Goal: Information Seeking & Learning: Learn about a topic

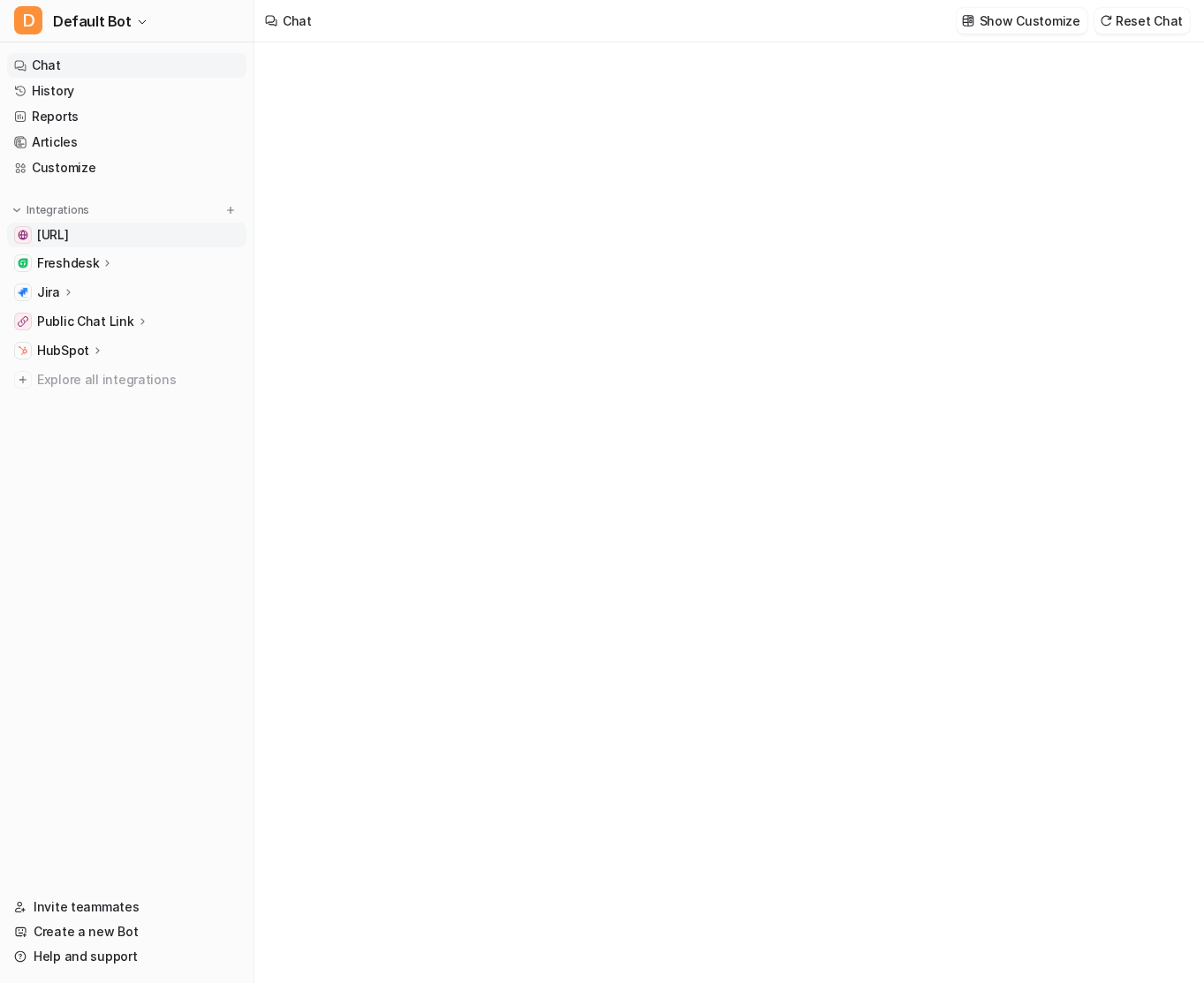
type textarea "**********"
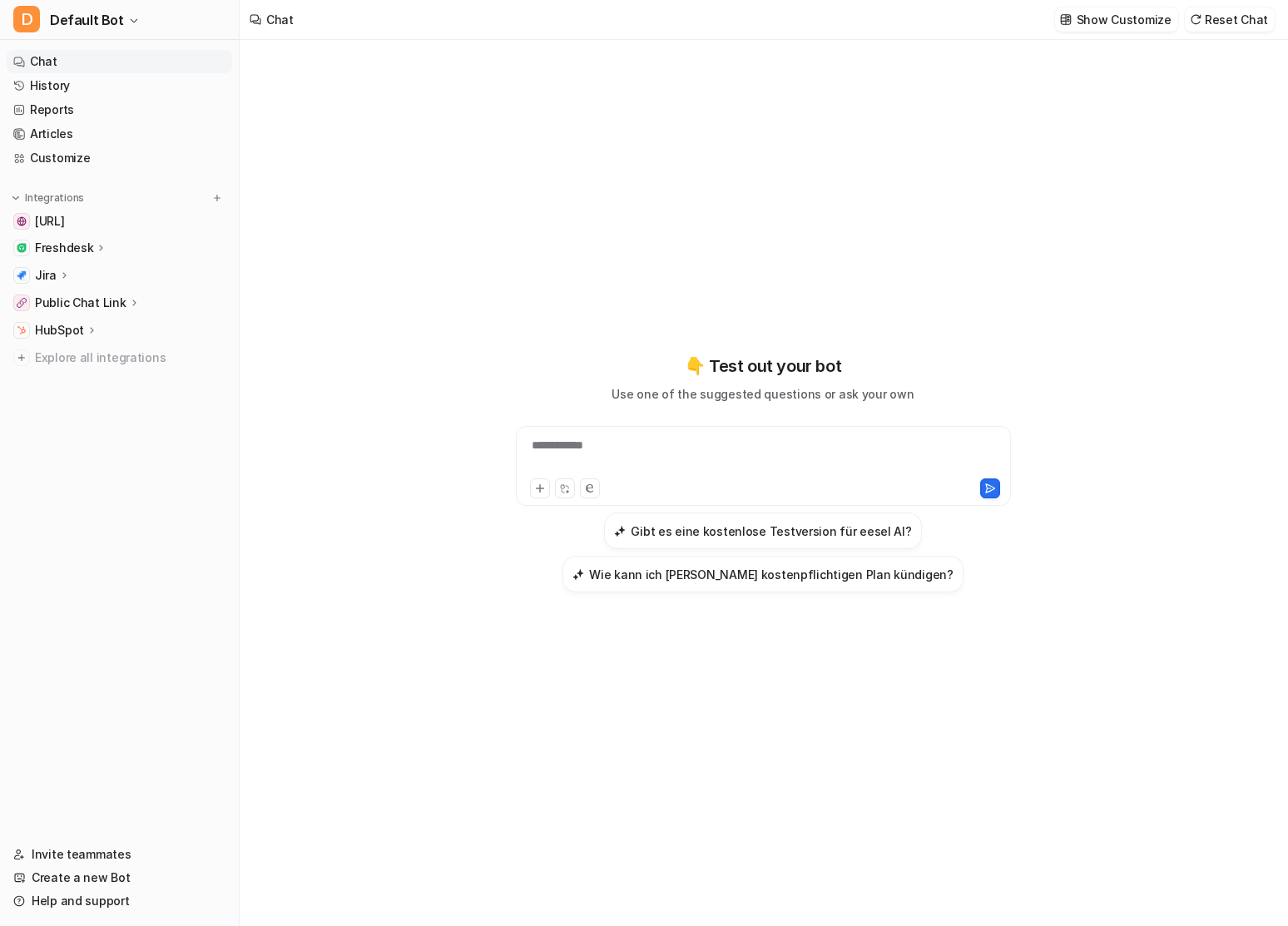
click at [99, 243] on icon at bounding box center [102, 248] width 12 height 13
click at [93, 88] on link "History" at bounding box center [119, 85] width 225 height 23
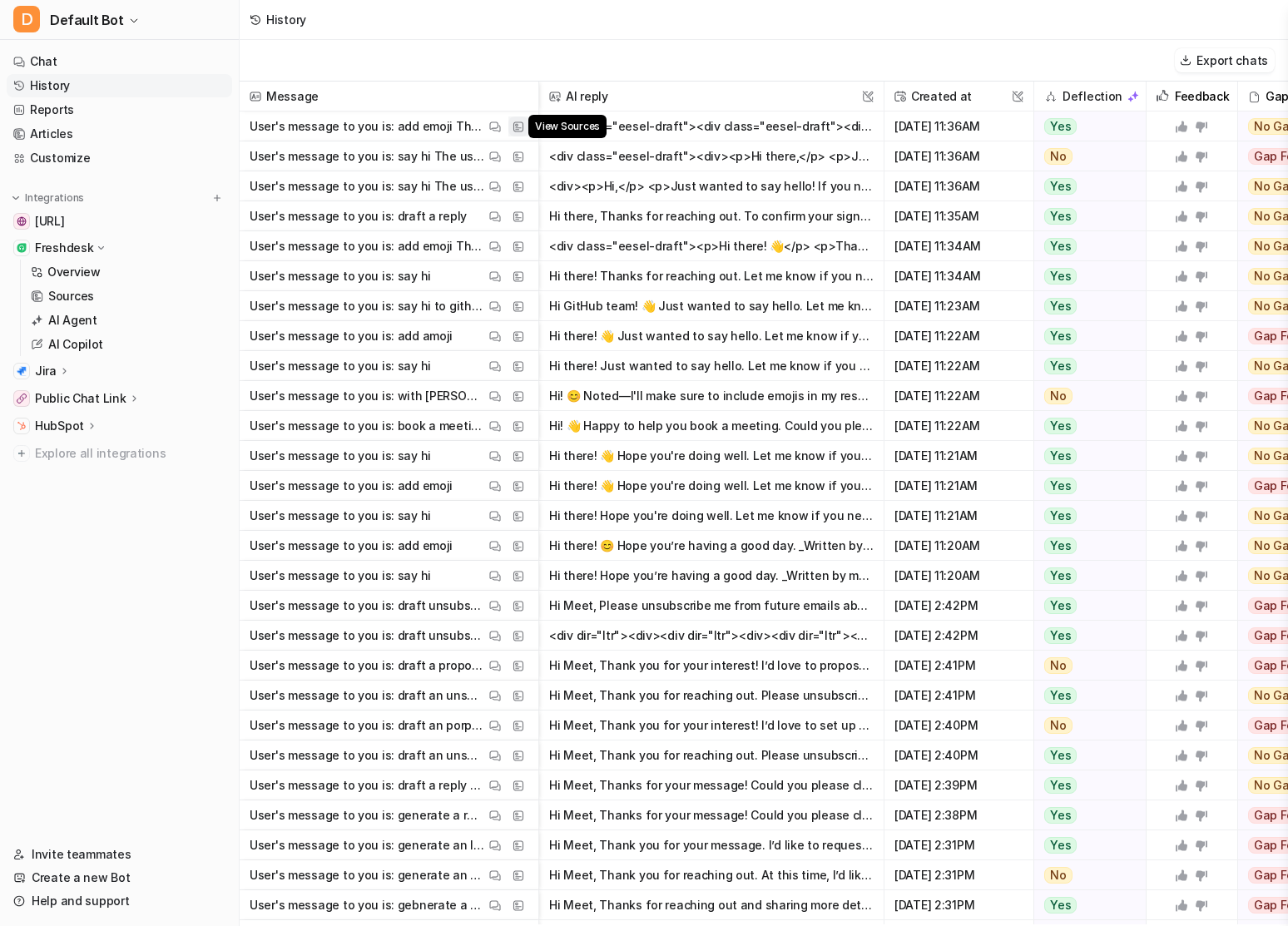
click at [515, 123] on img at bounding box center [518, 126] width 12 height 13
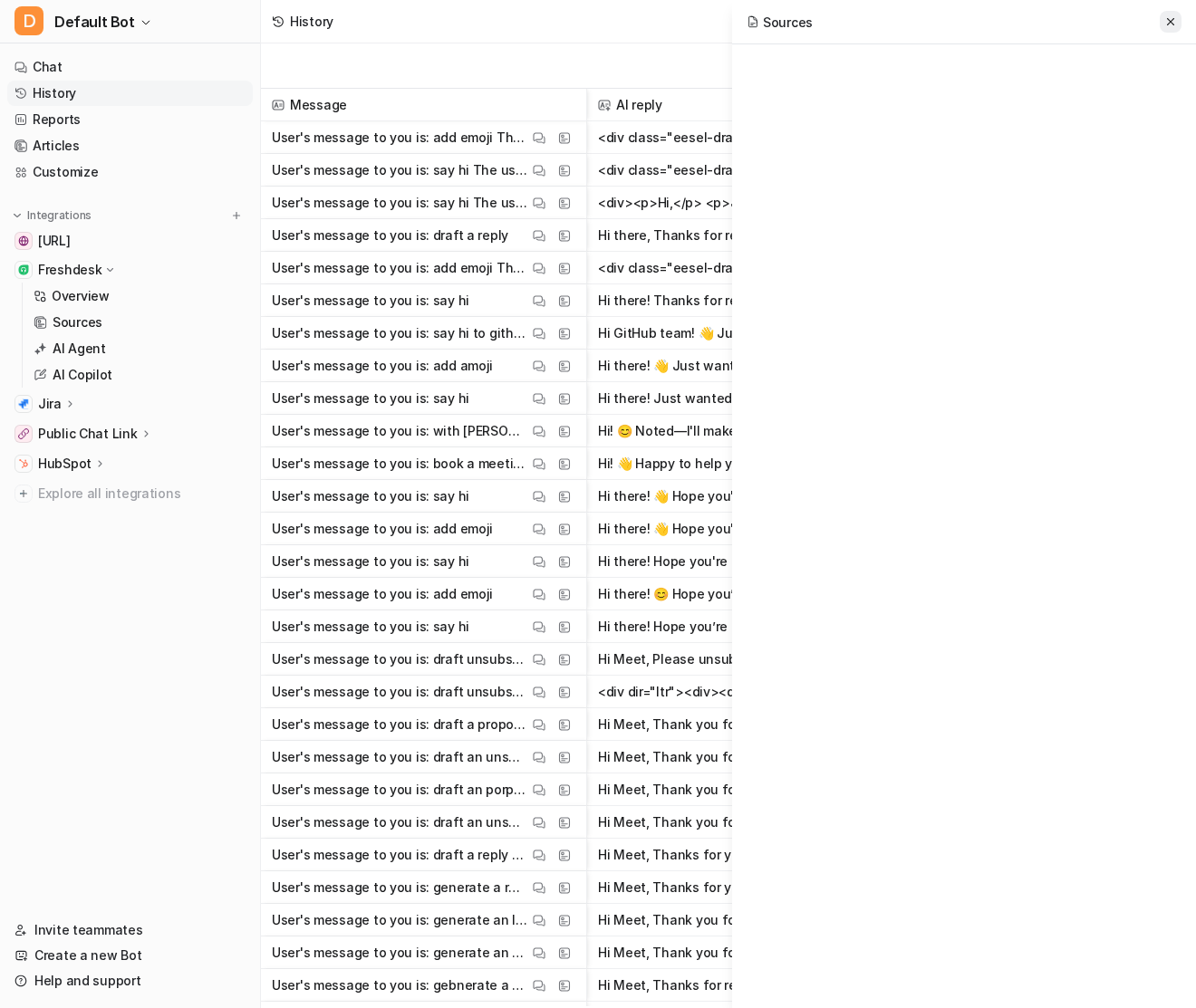
click at [932, 24] on icon at bounding box center [1171, 21] width 7 height 7
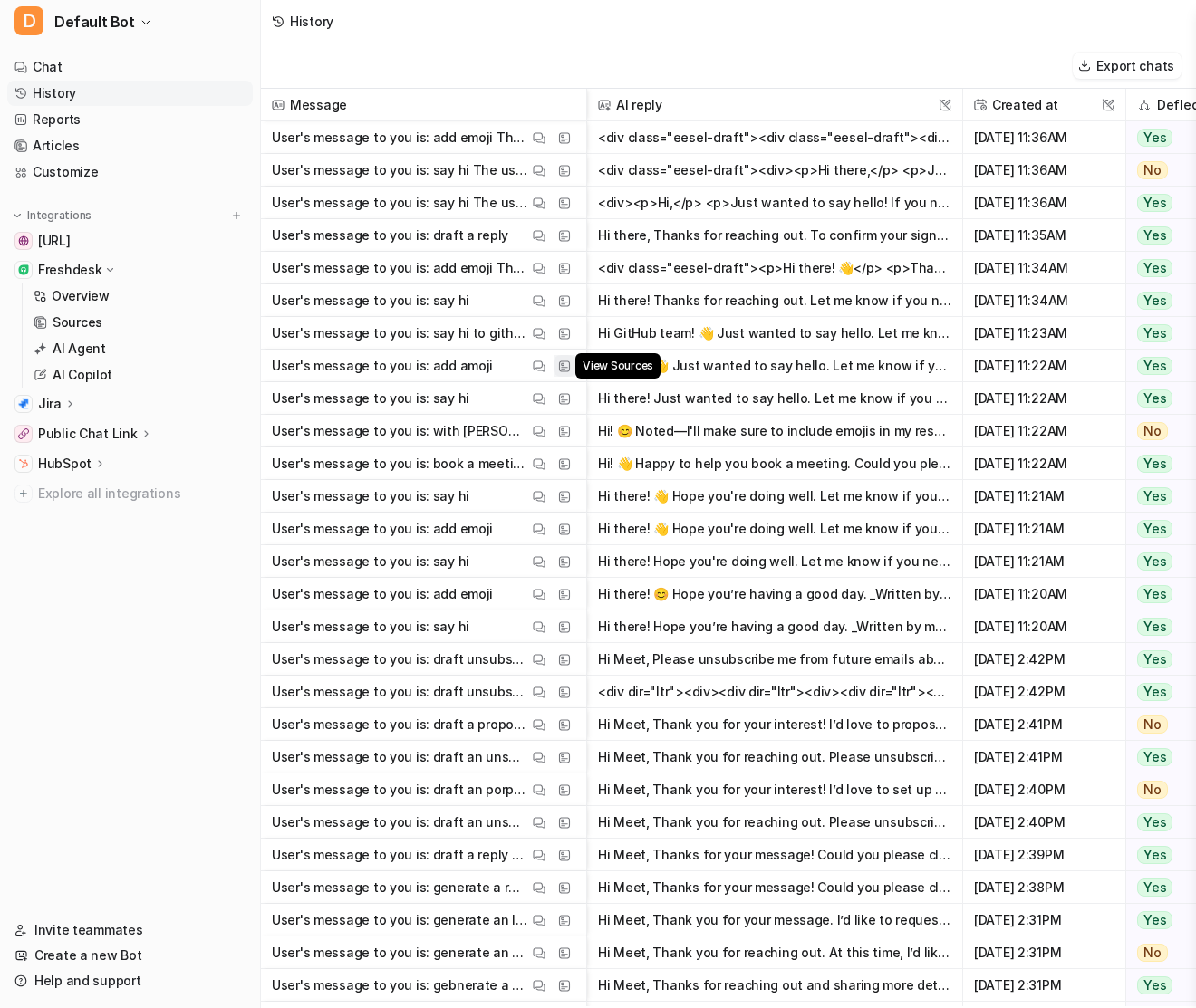
click at [568, 367] on img at bounding box center [564, 366] width 13 height 14
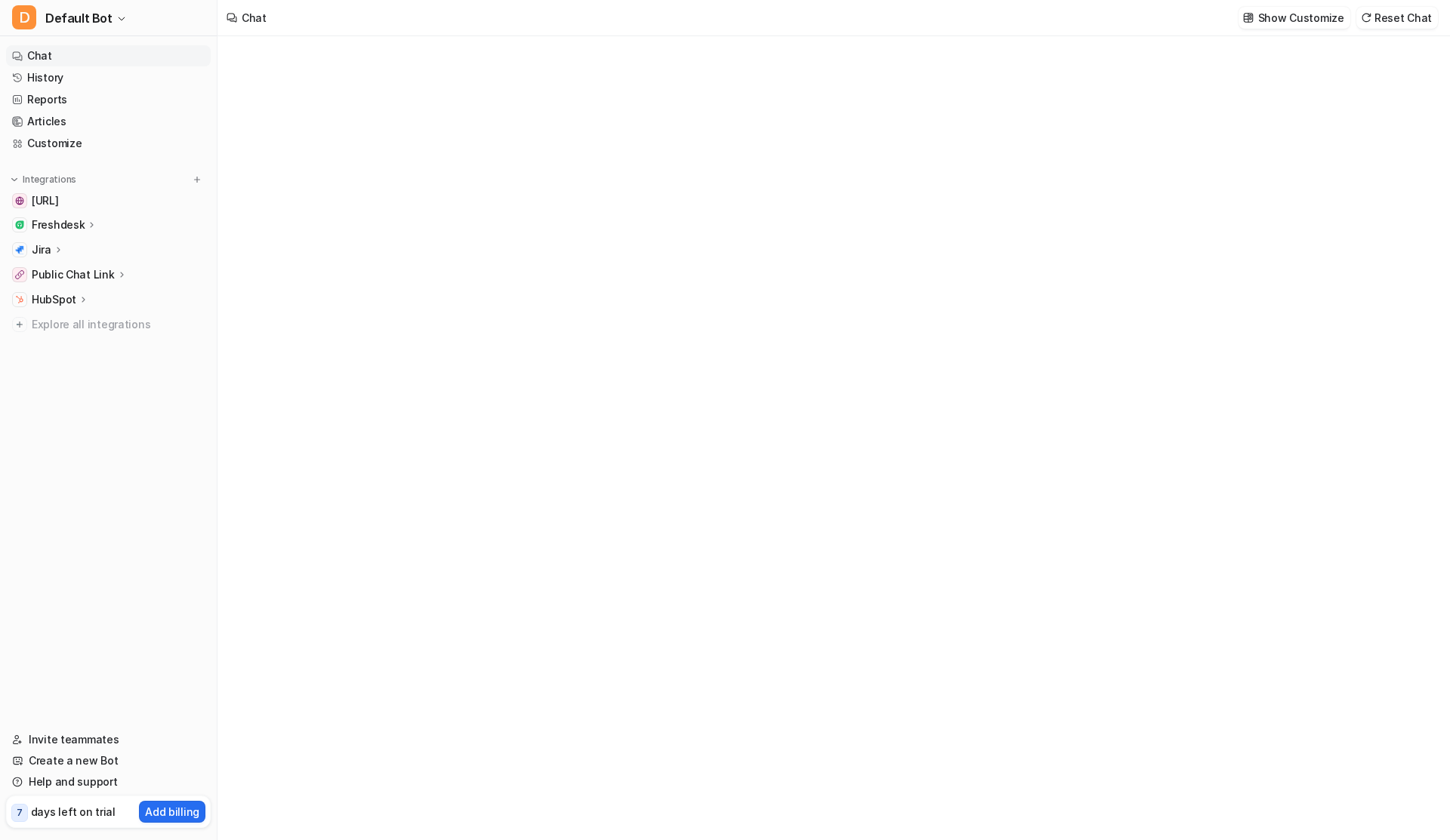
type textarea "**********"
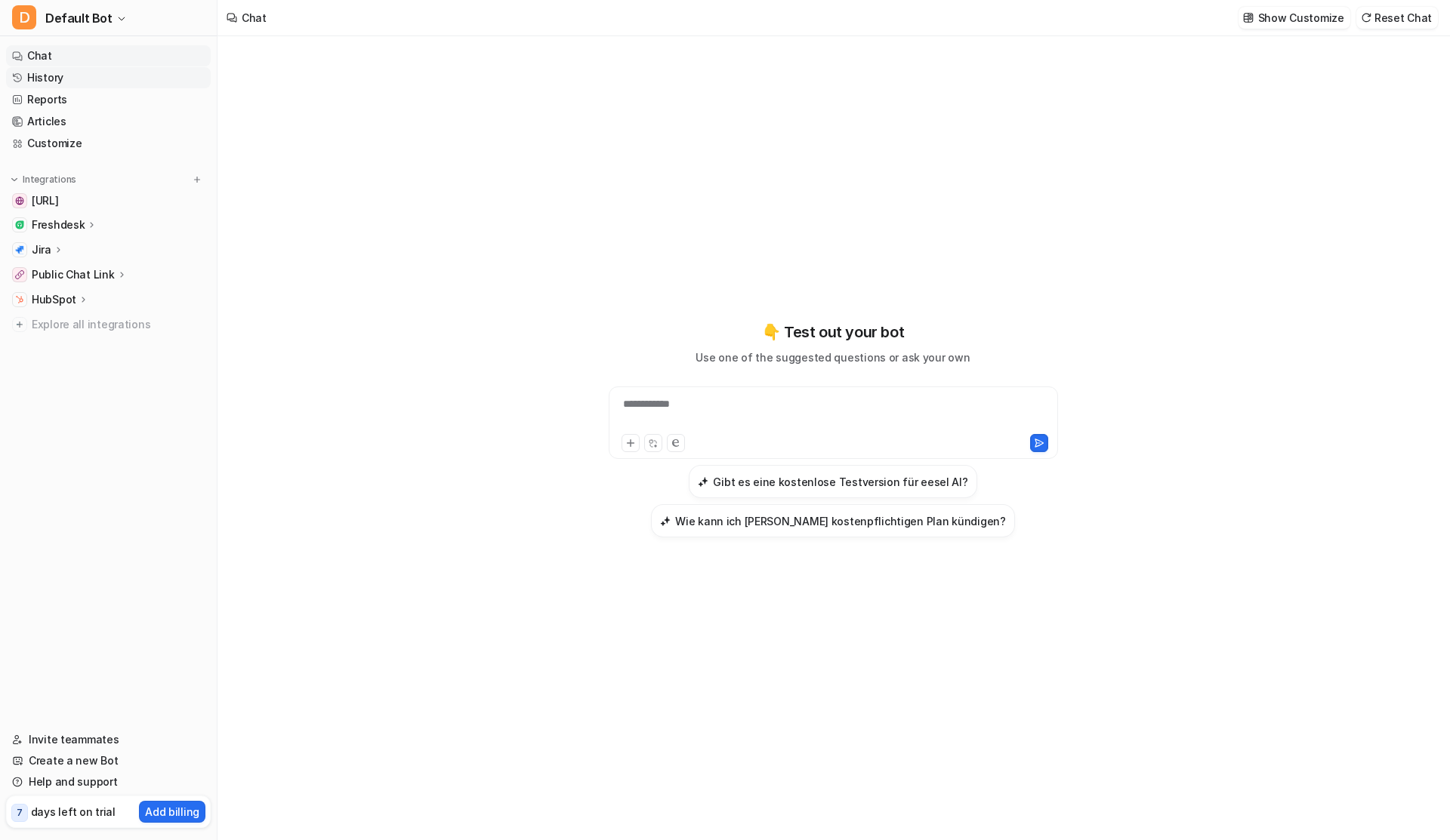
click at [29, 76] on link "History" at bounding box center [108, 77] width 204 height 21
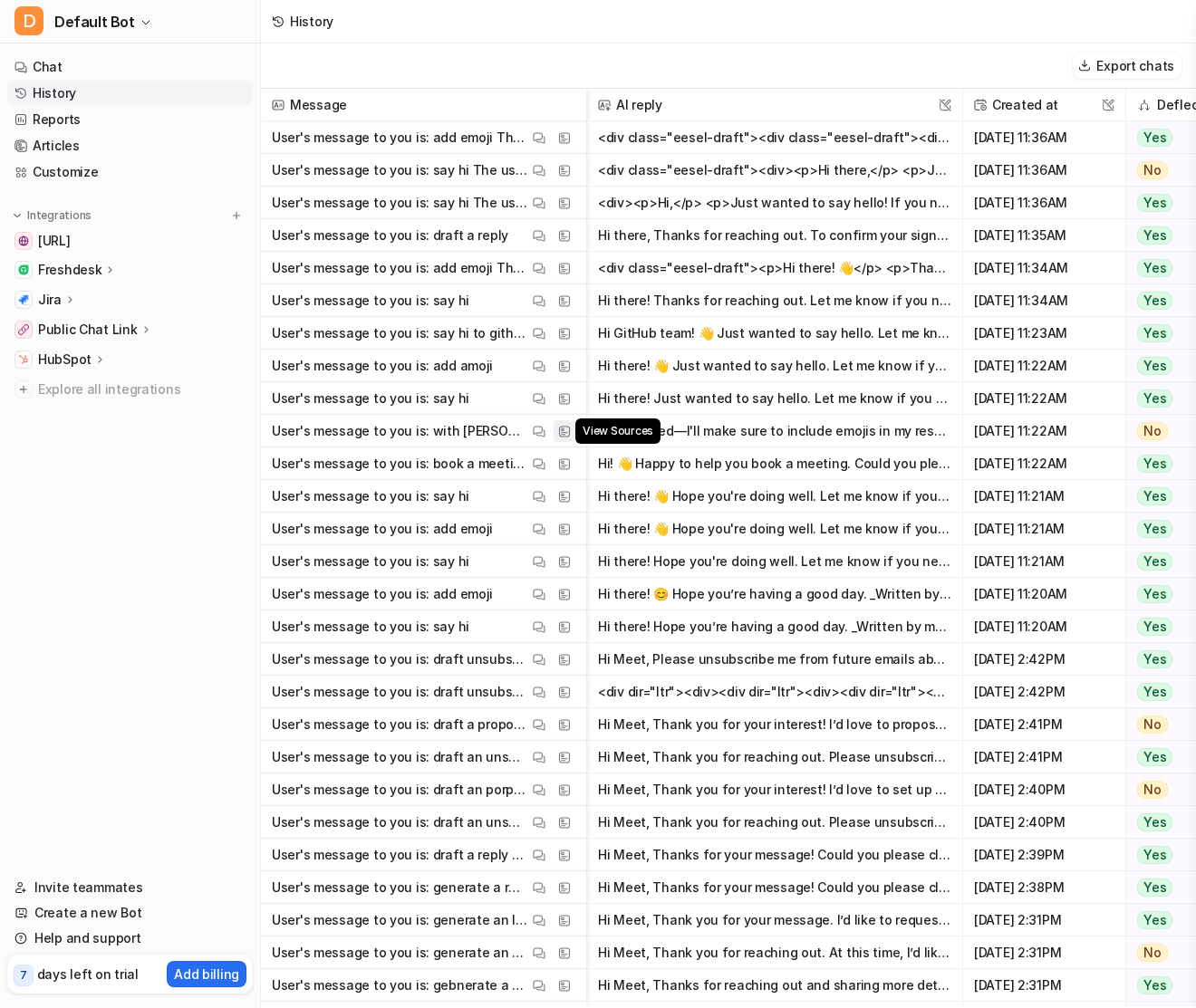
click at [560, 427] on img at bounding box center [564, 431] width 13 height 14
click at [564, 630] on img at bounding box center [564, 627] width 13 height 14
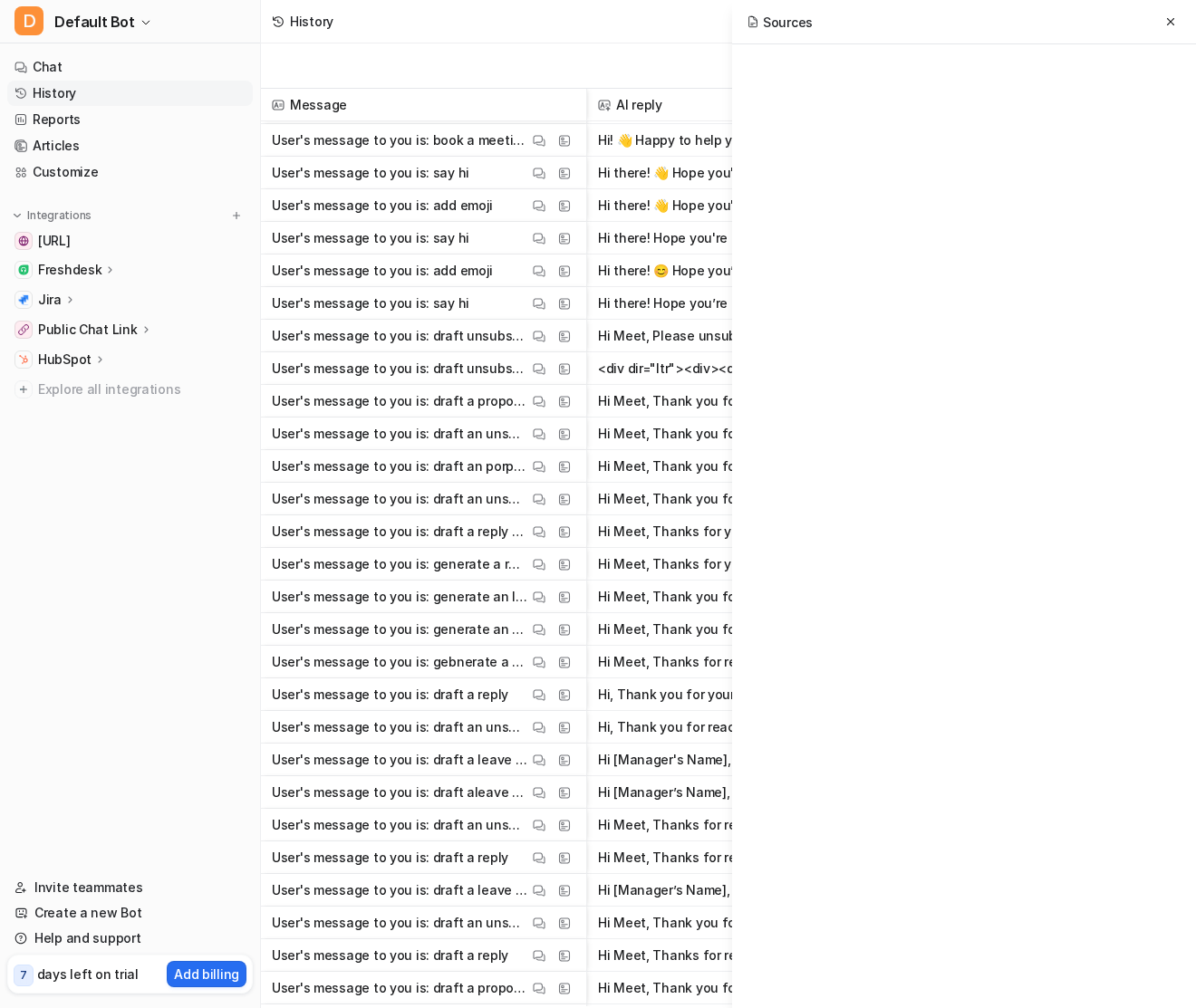
scroll to position [425, 0]
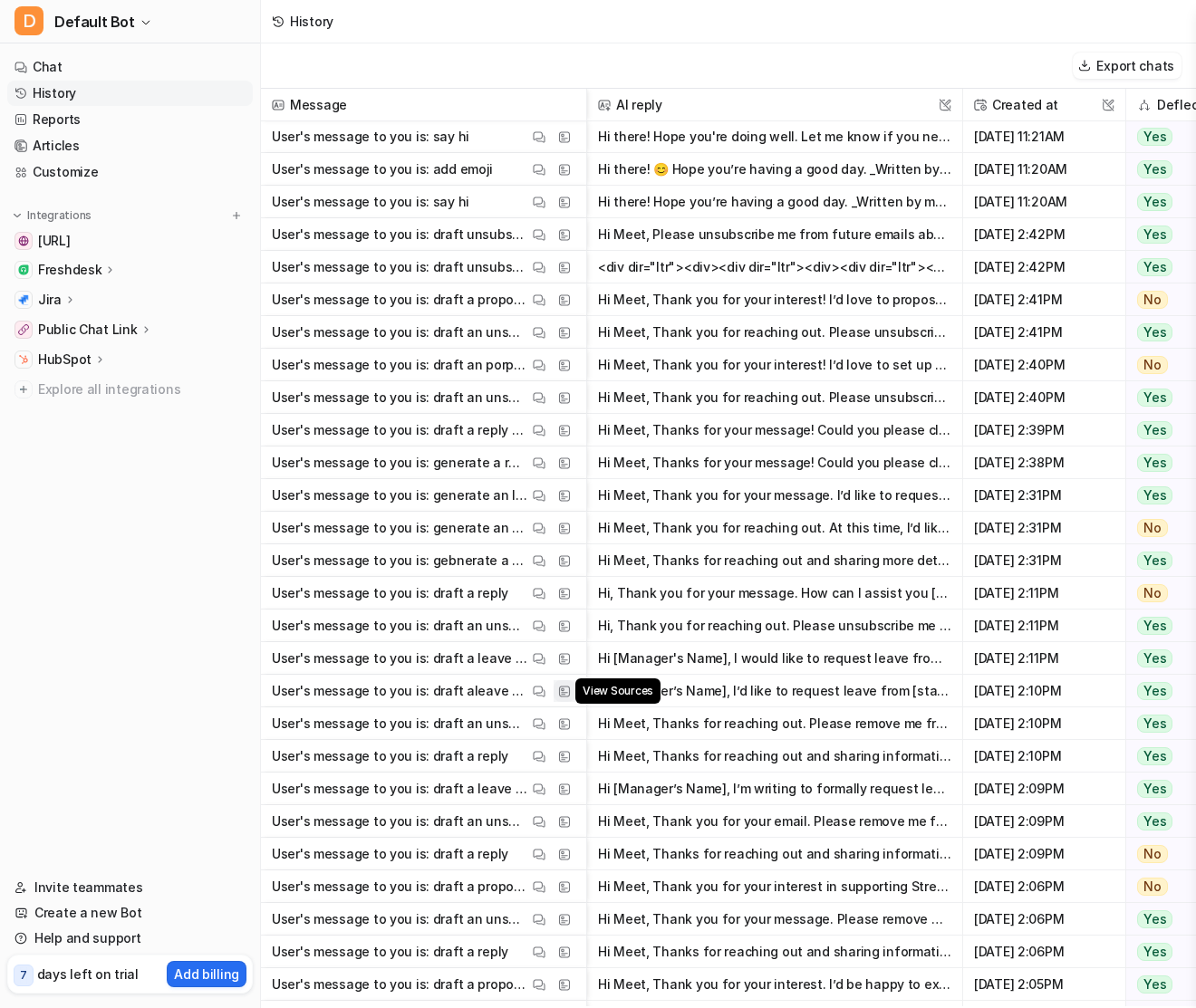
click at [567, 687] on img at bounding box center [564, 691] width 13 height 14
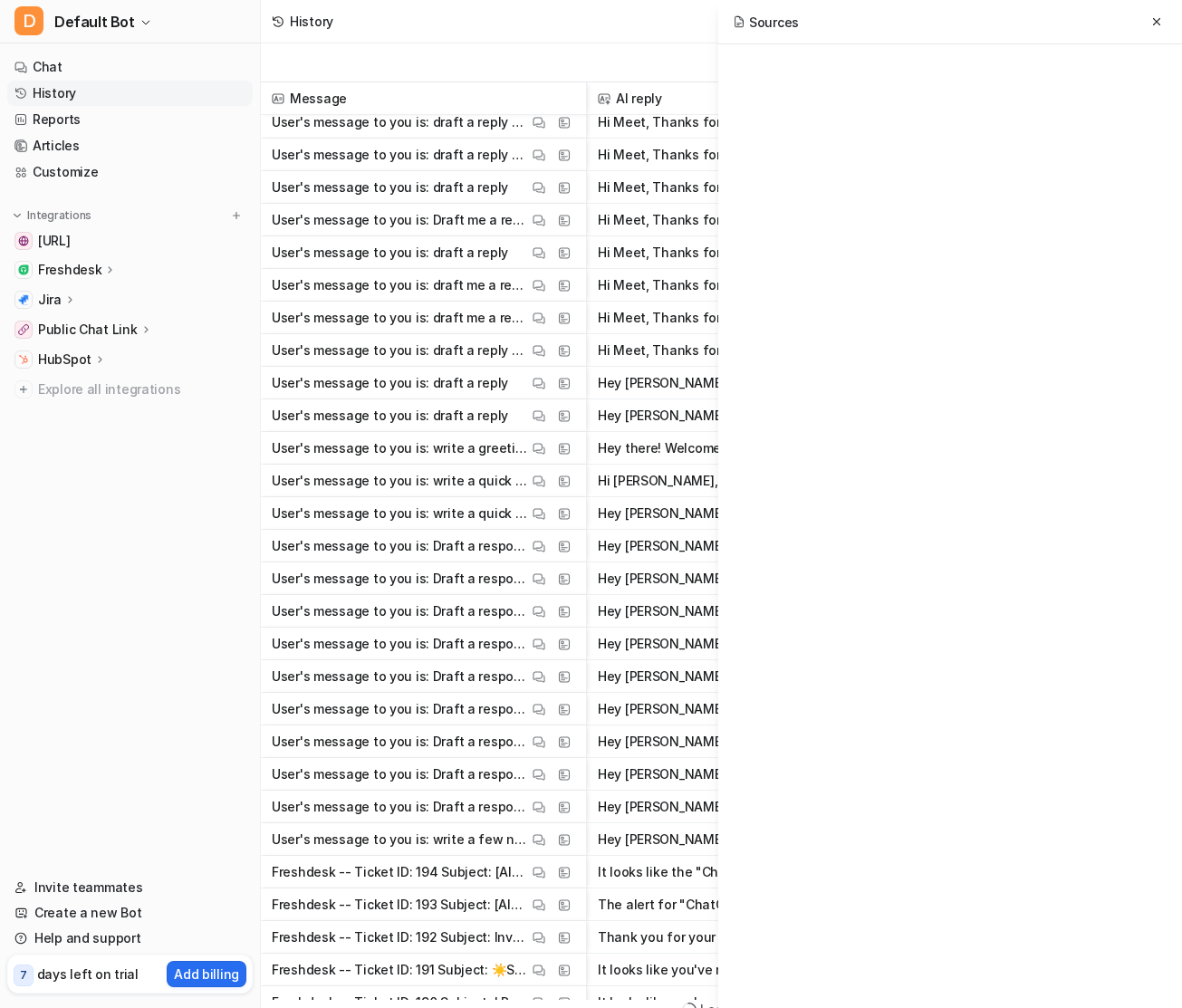
scroll to position [7, 0]
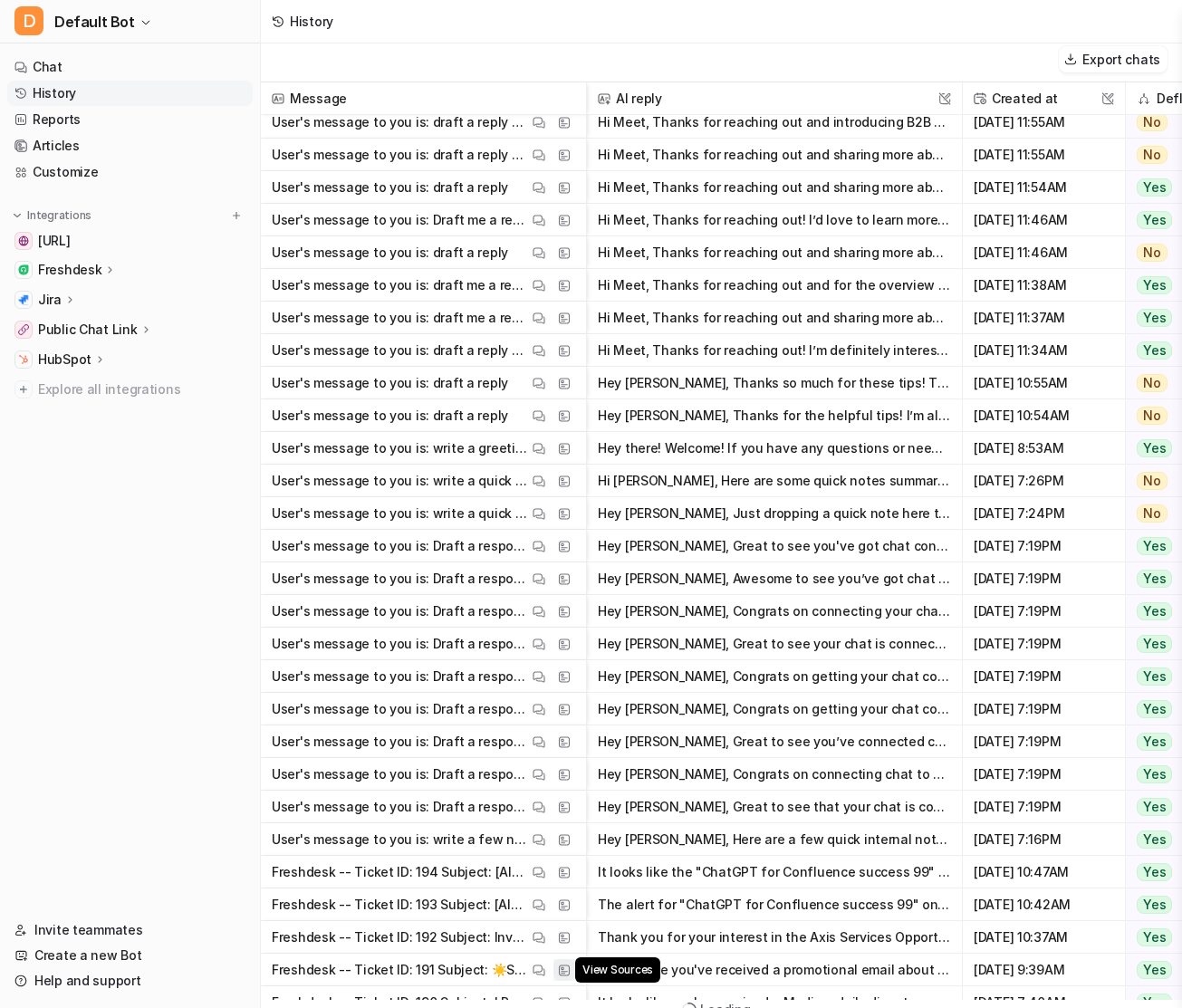
click at [564, 974] on img at bounding box center [564, 970] width 13 height 14
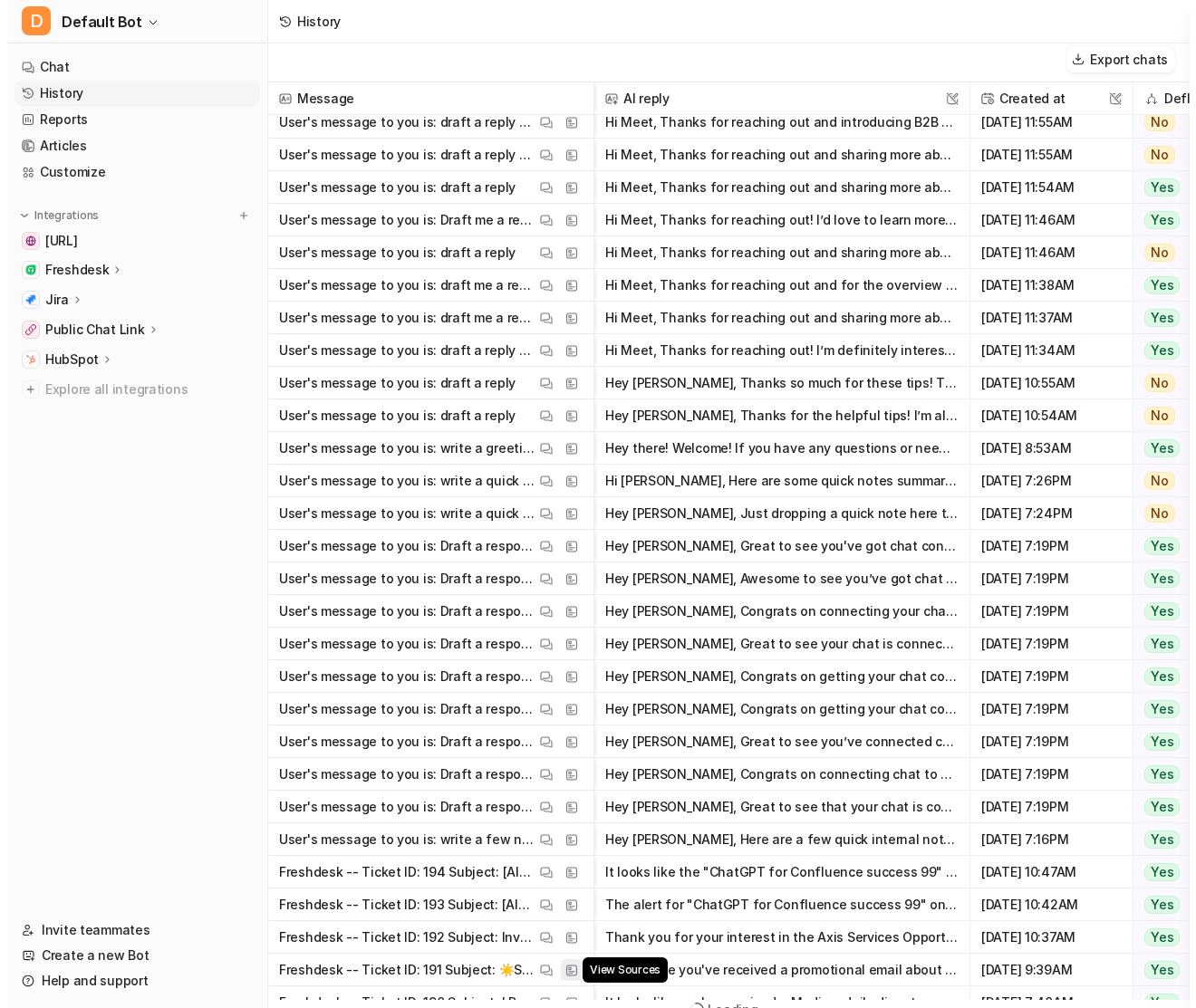
scroll to position [0, 0]
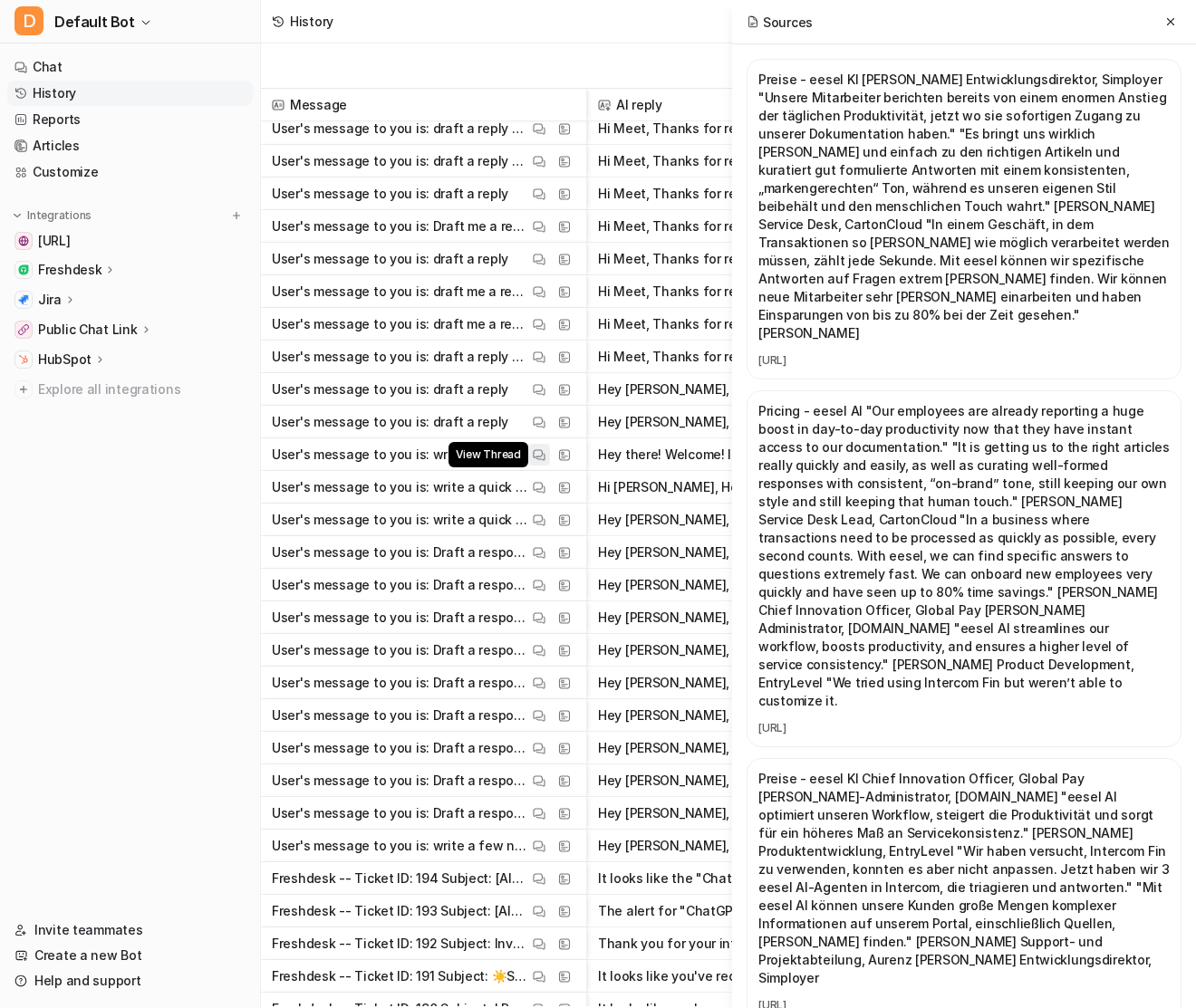
click at [474, 452] on span "View Thread" at bounding box center [489, 454] width 80 height 25
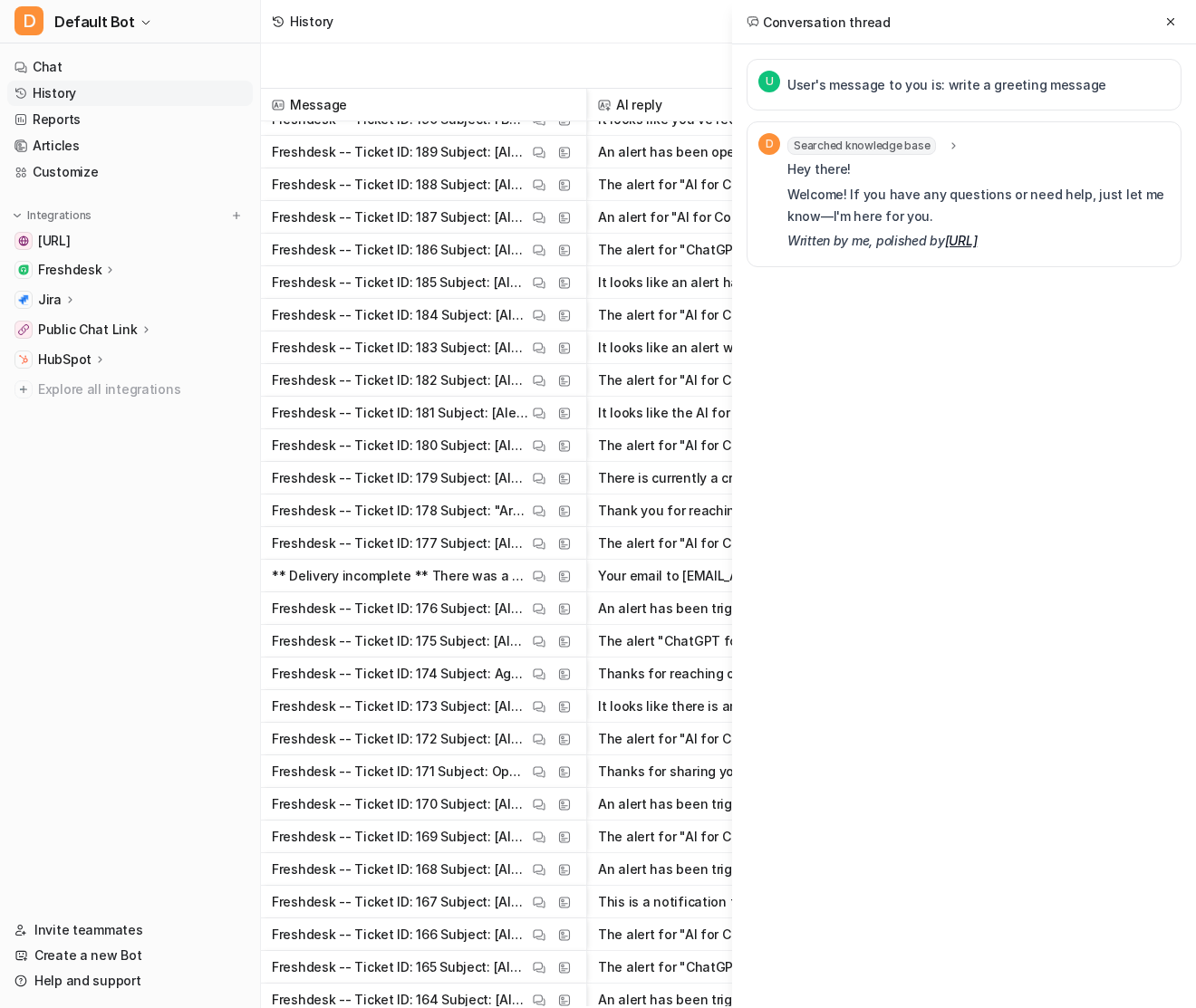
scroll to position [8513, 0]
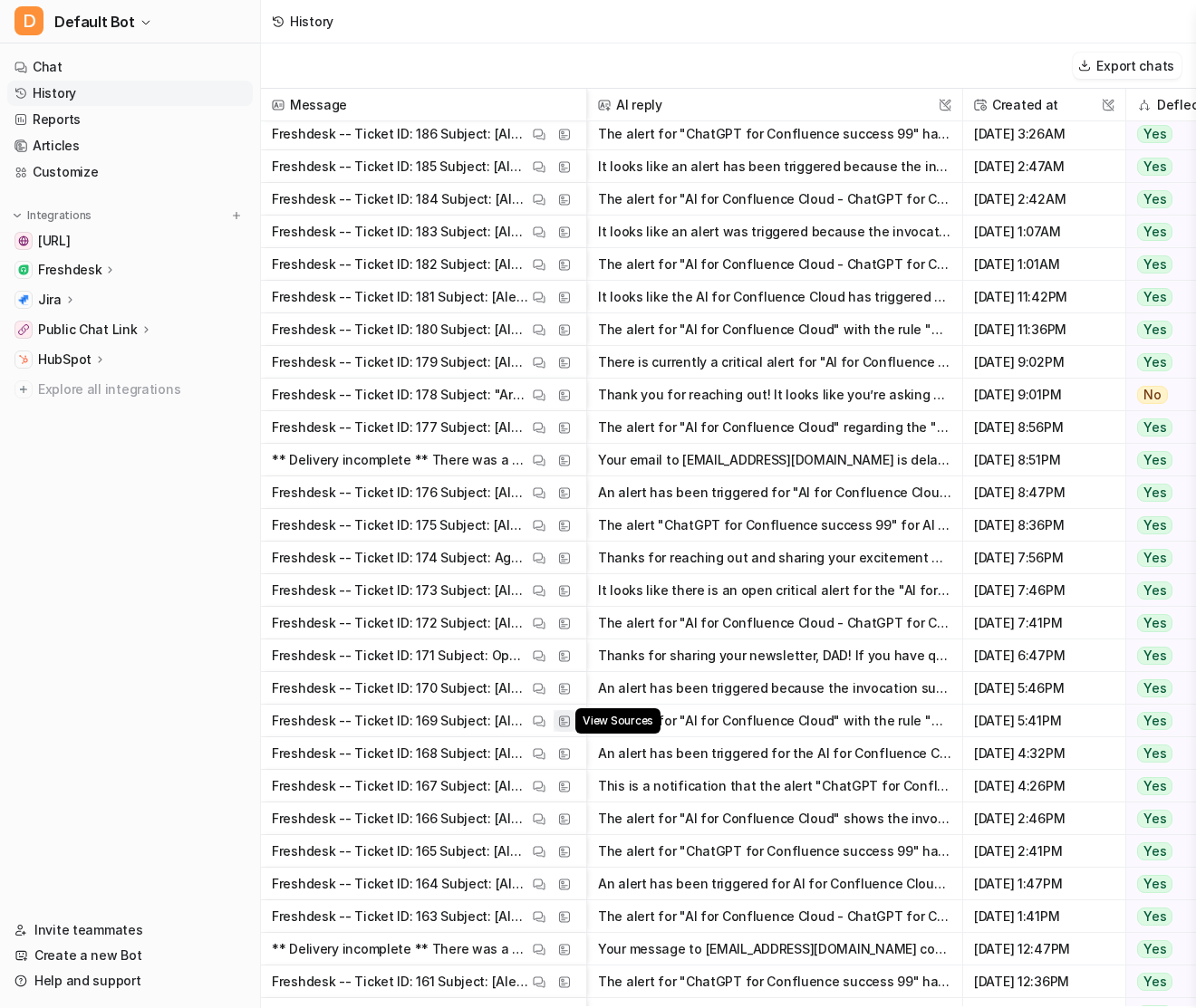
click at [559, 722] on img at bounding box center [564, 721] width 13 height 14
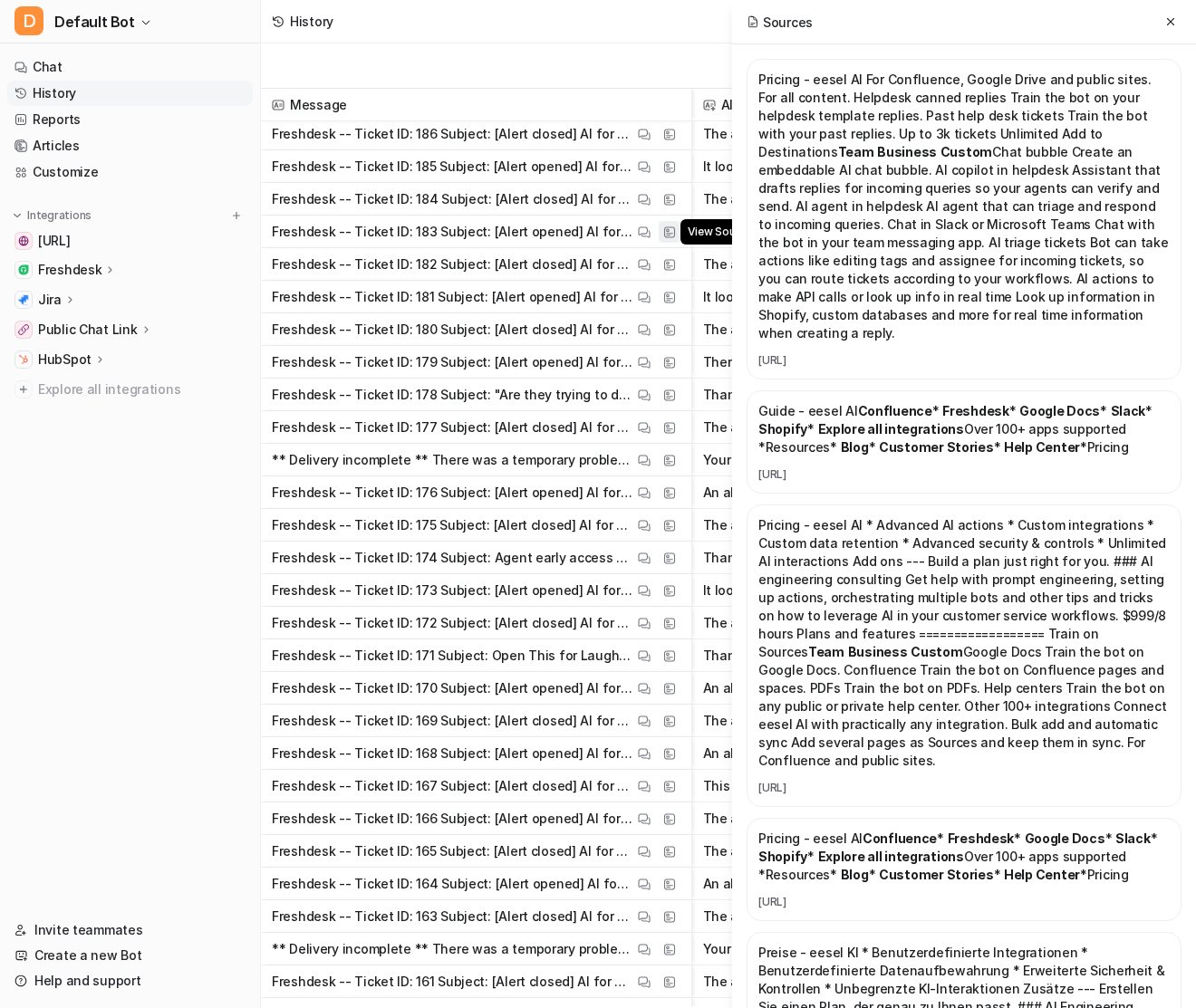
click at [666, 231] on img at bounding box center [670, 232] width 13 height 14
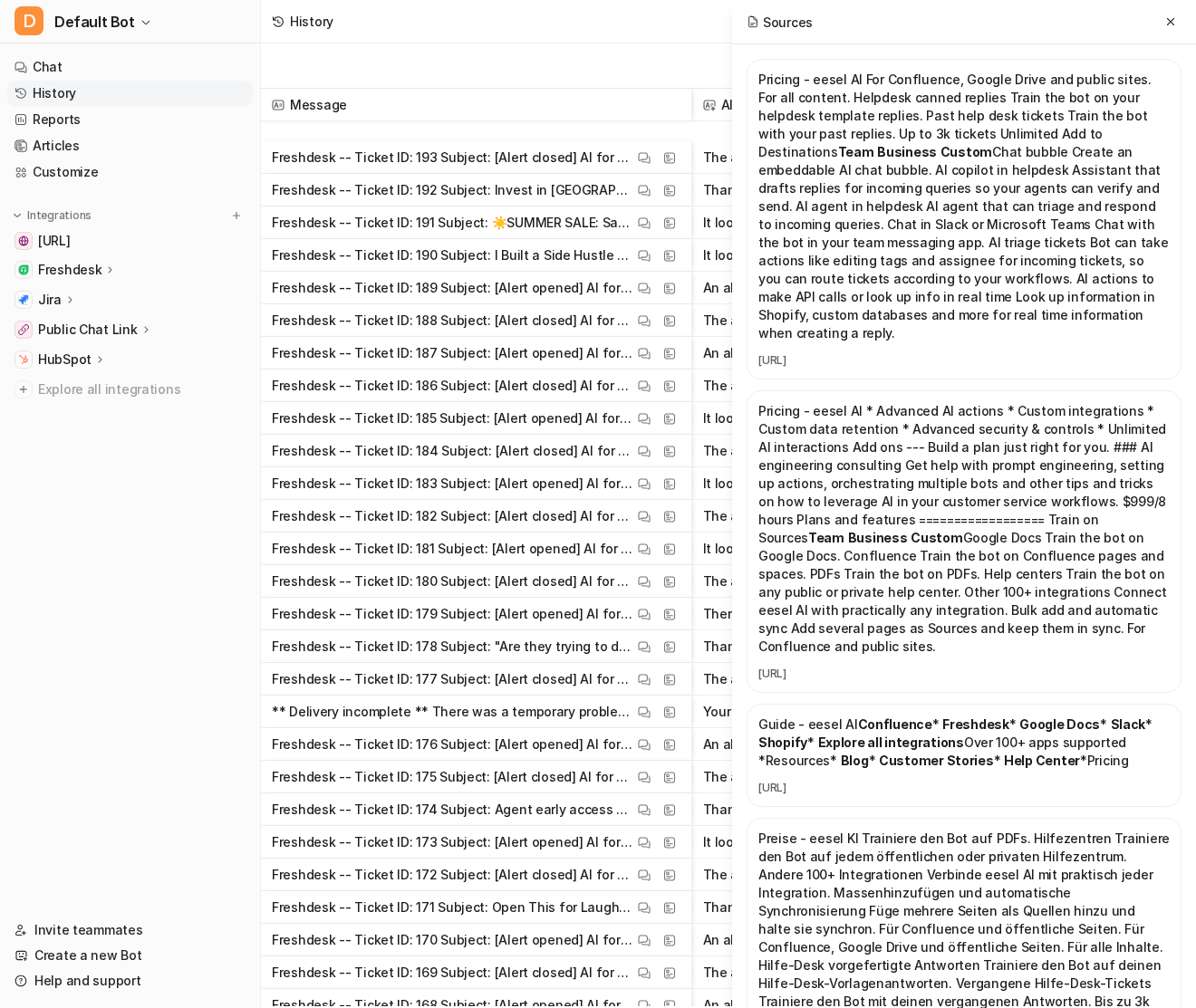
scroll to position [8090, 0]
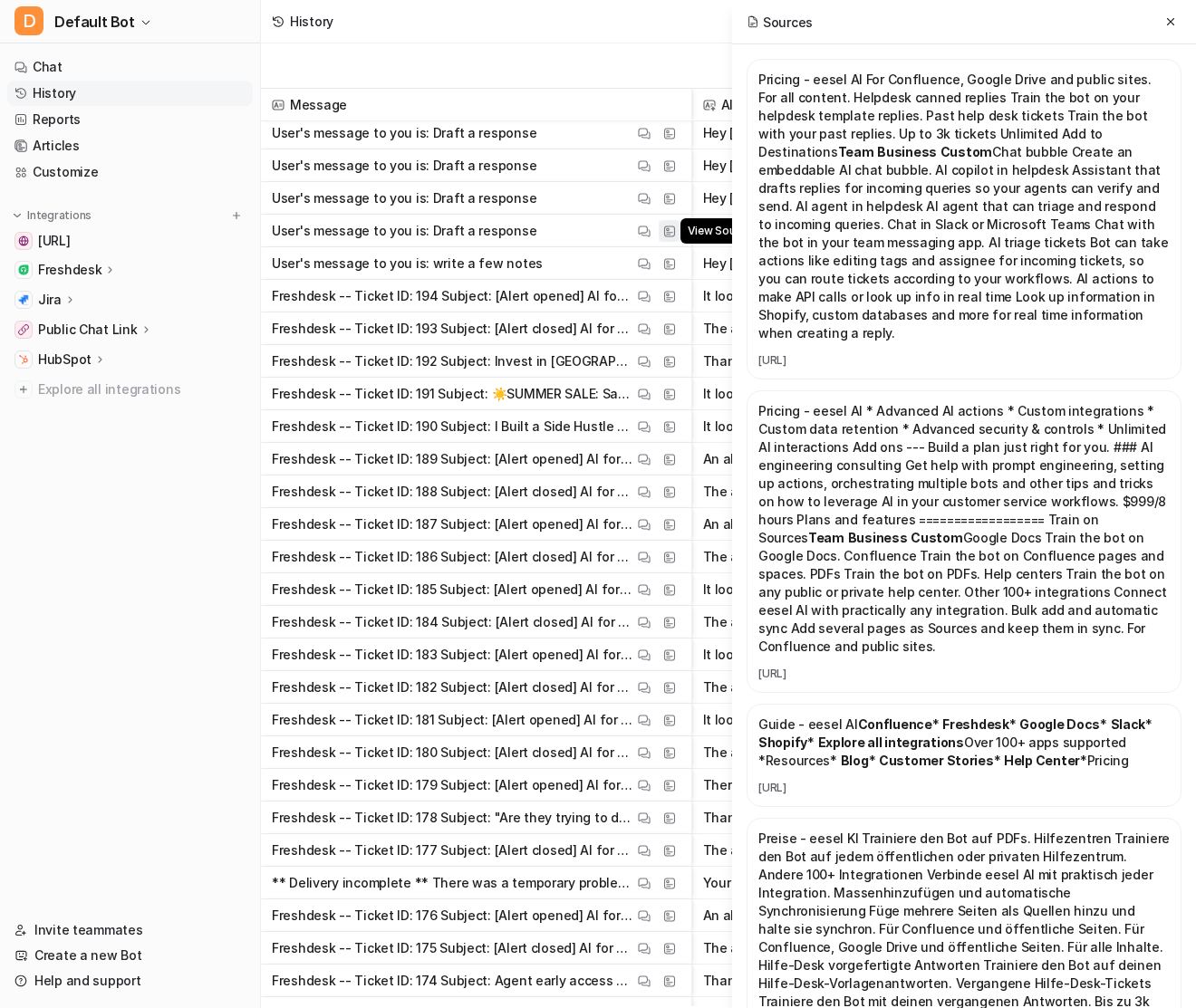
click at [665, 225] on img at bounding box center [670, 231] width 13 height 14
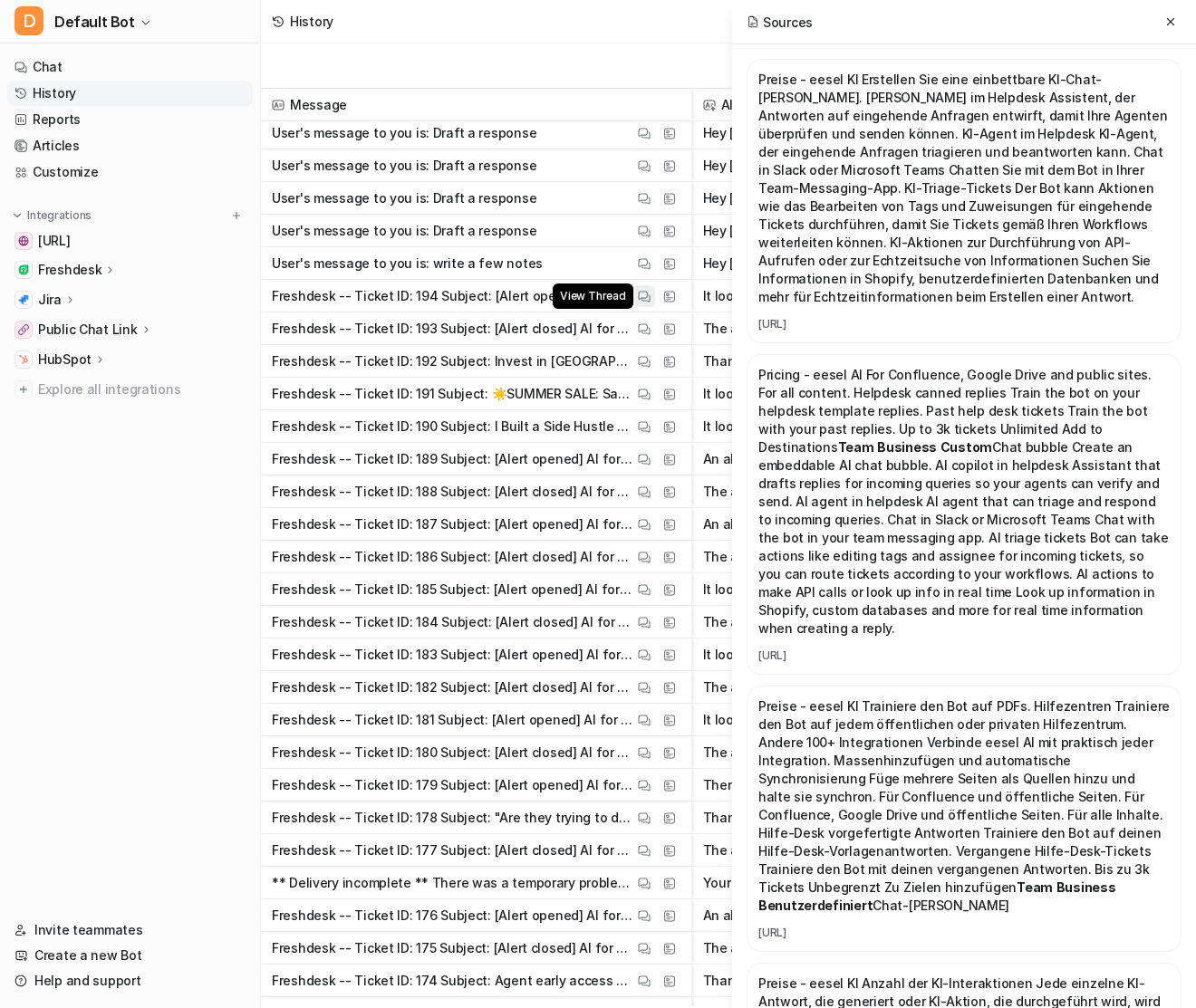
scroll to position [5976, 0]
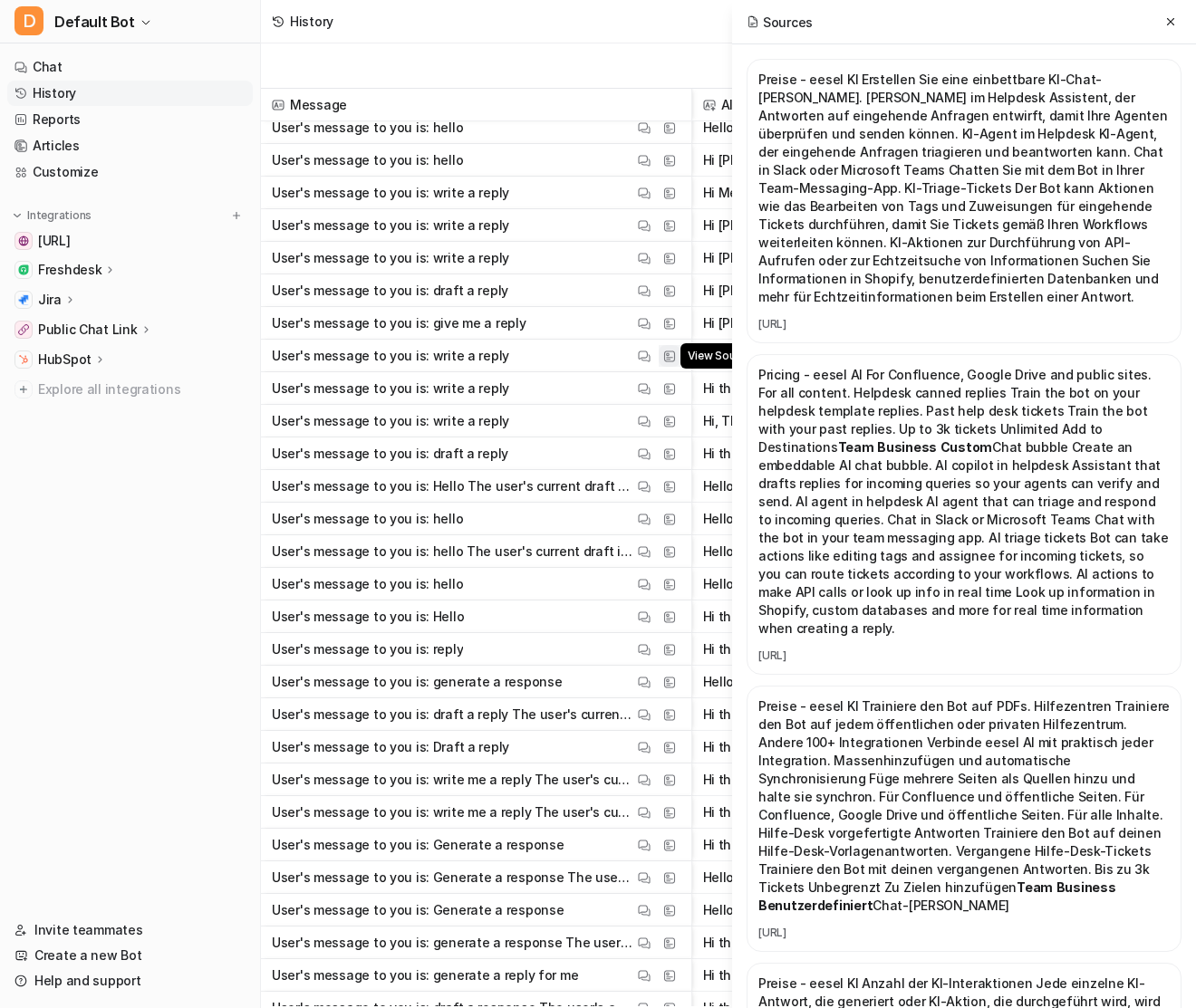
click at [665, 347] on button "View Sources" at bounding box center [669, 355] width 21 height 21
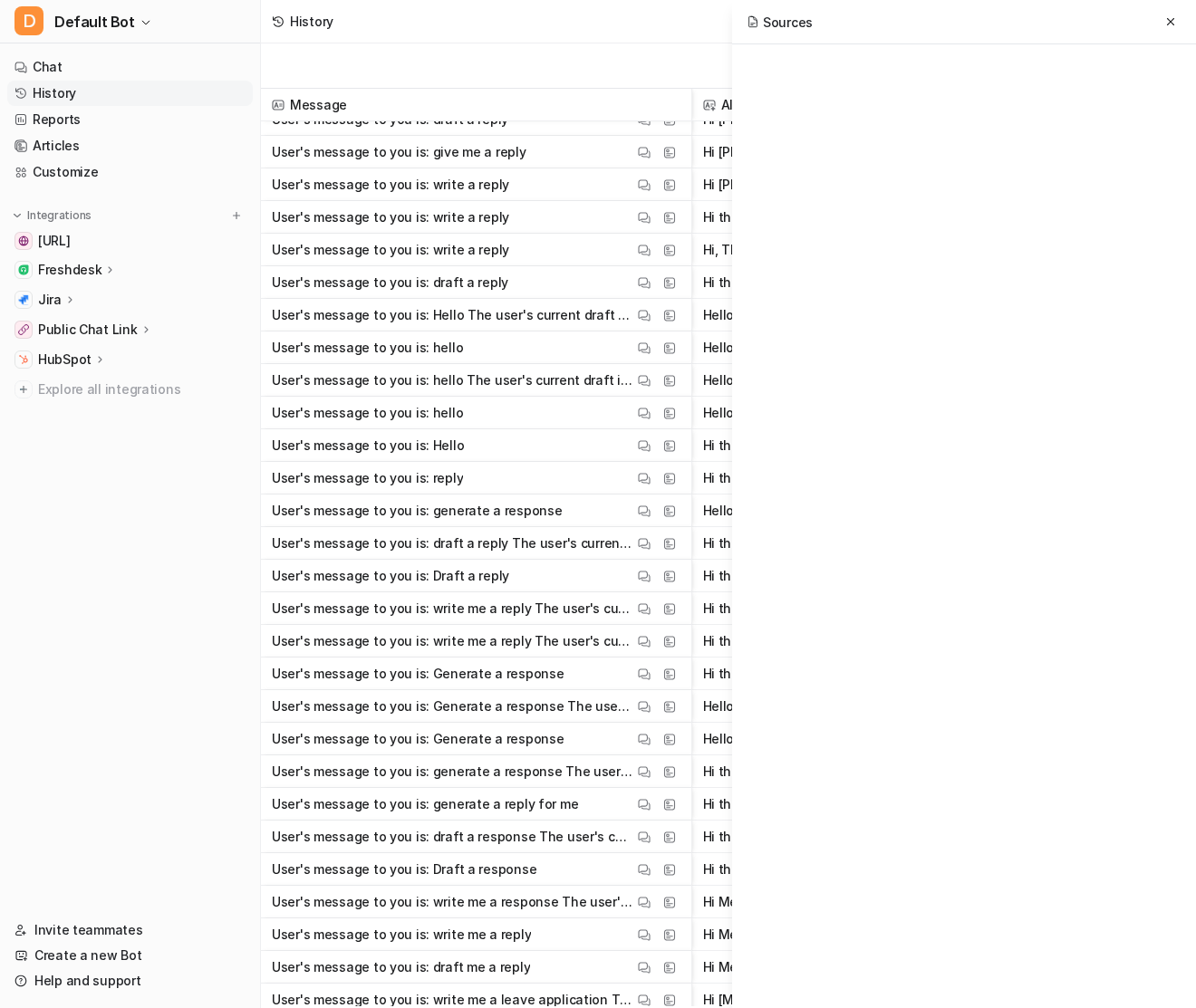
scroll to position [6267, 0]
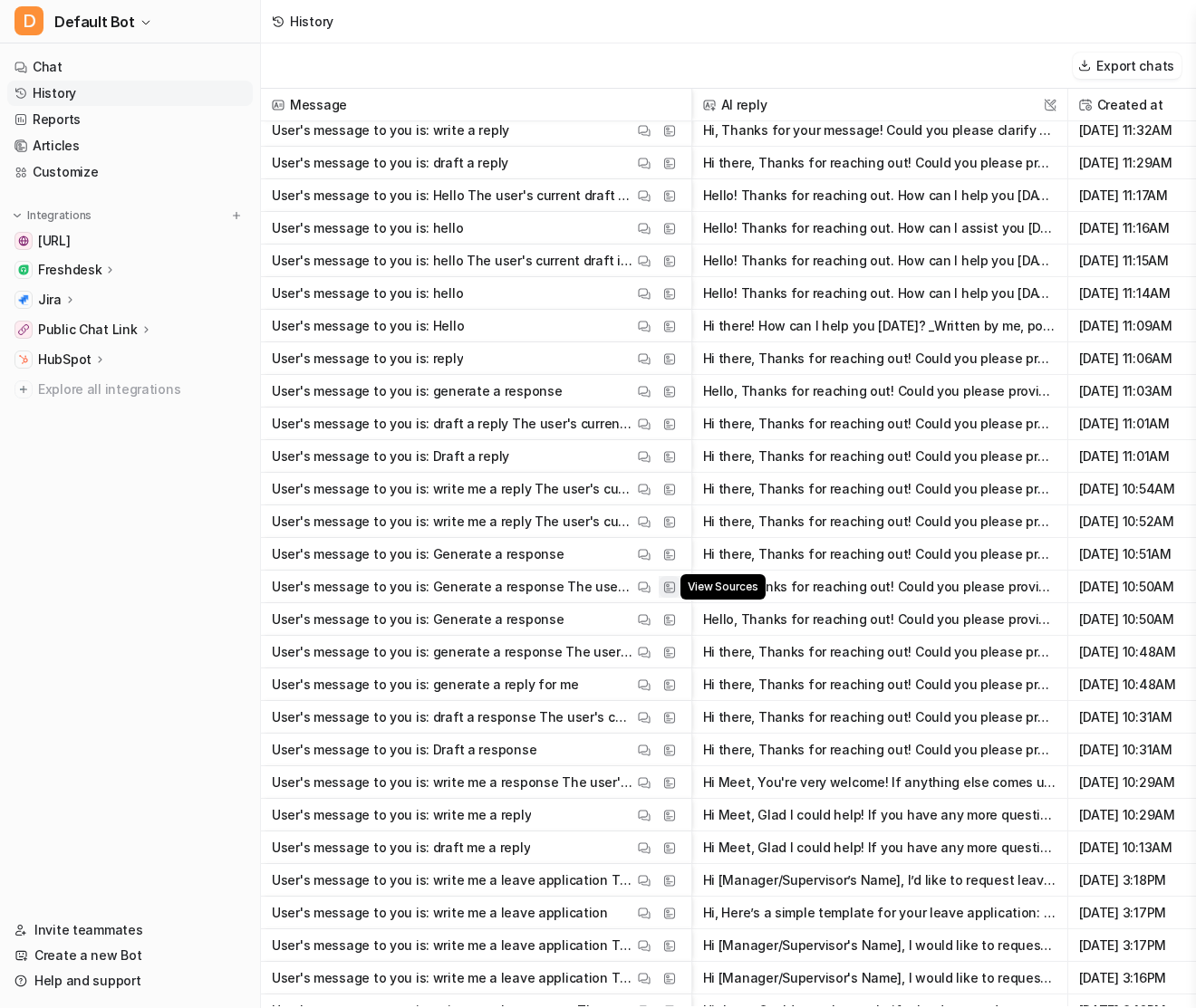
click at [665, 581] on img at bounding box center [670, 587] width 13 height 14
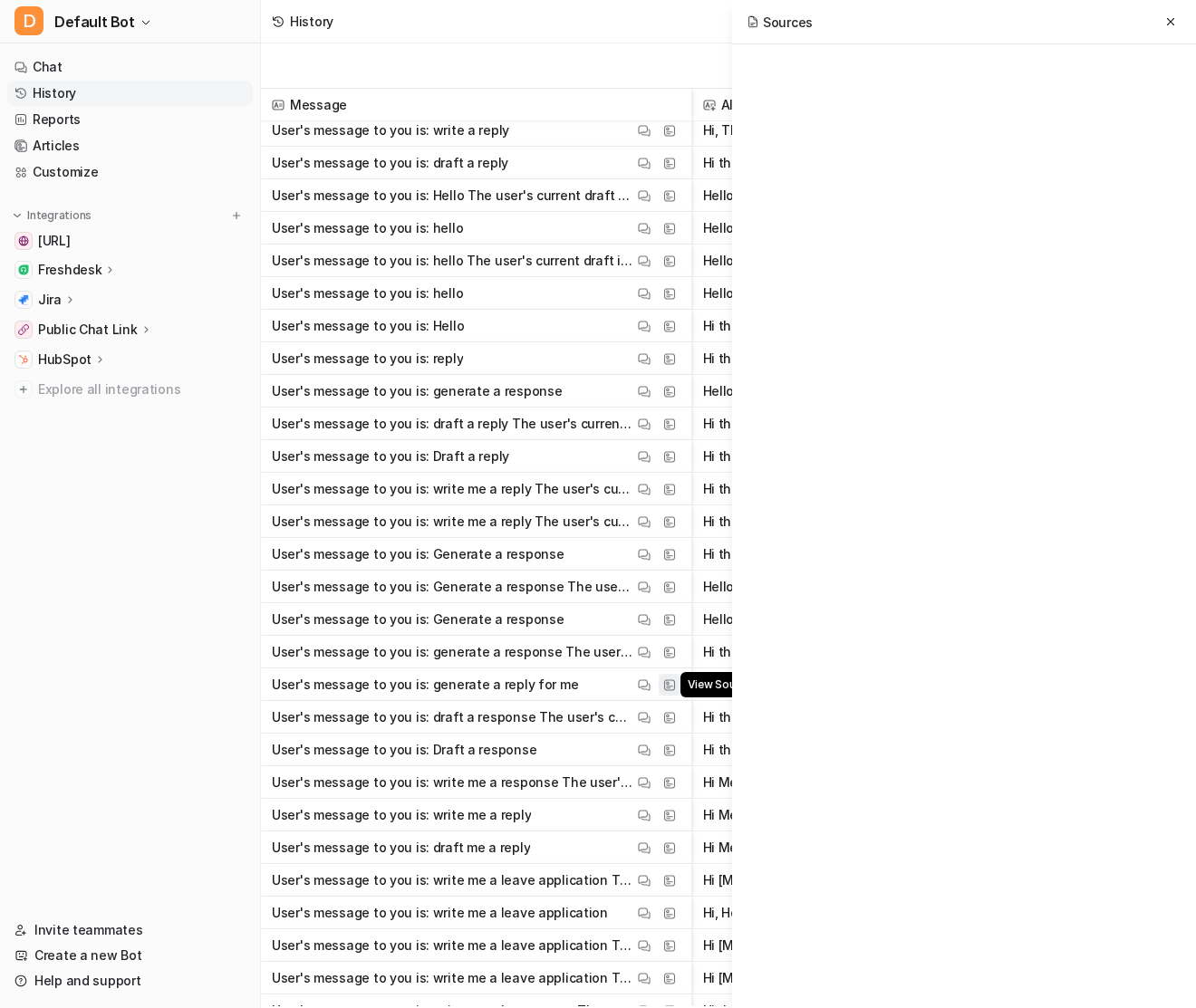
click at [664, 682] on img at bounding box center [670, 685] width 13 height 14
click at [670, 779] on img at bounding box center [670, 782] width 13 height 14
click at [668, 912] on img at bounding box center [670, 913] width 13 height 14
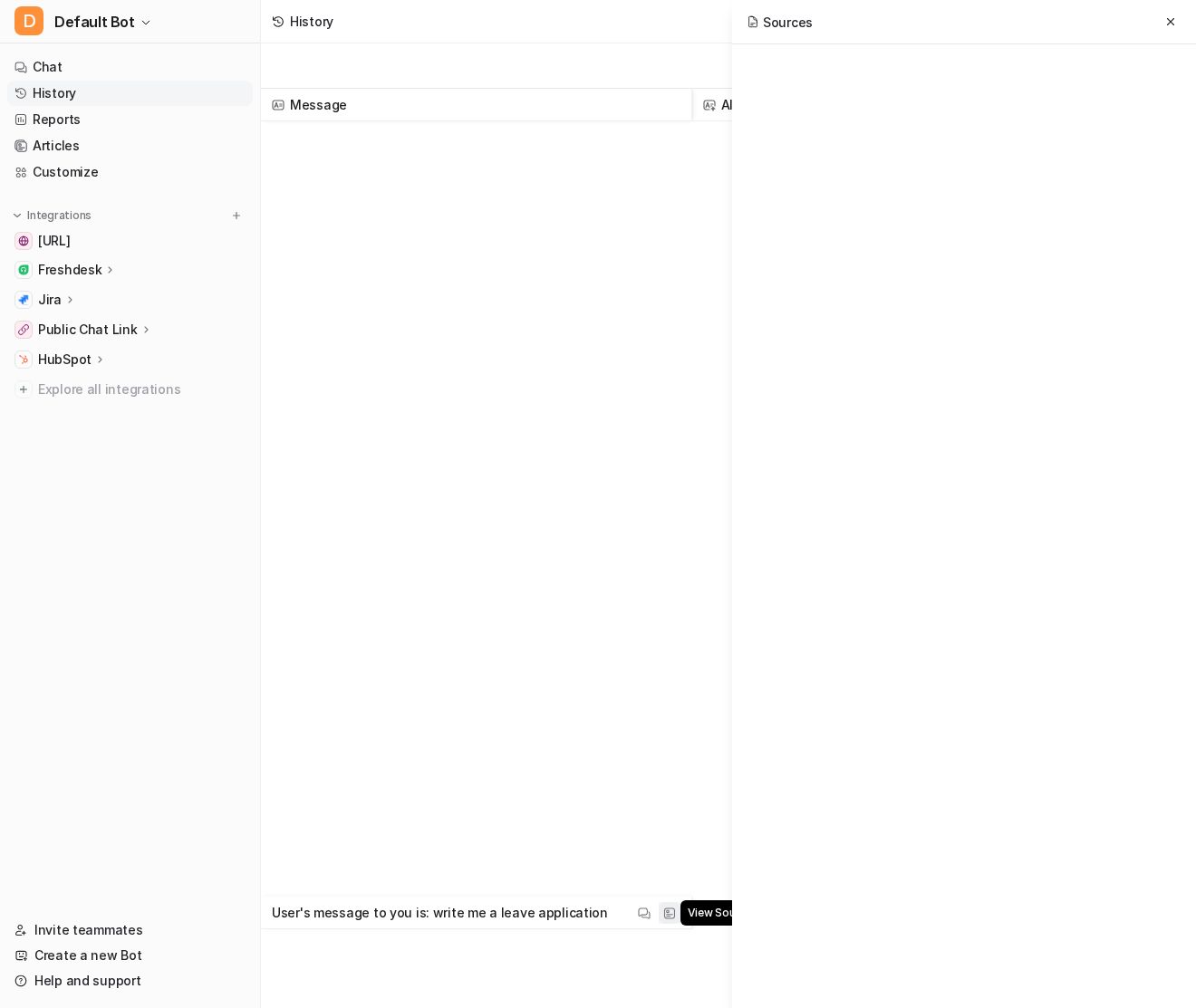
scroll to position [7541, 0]
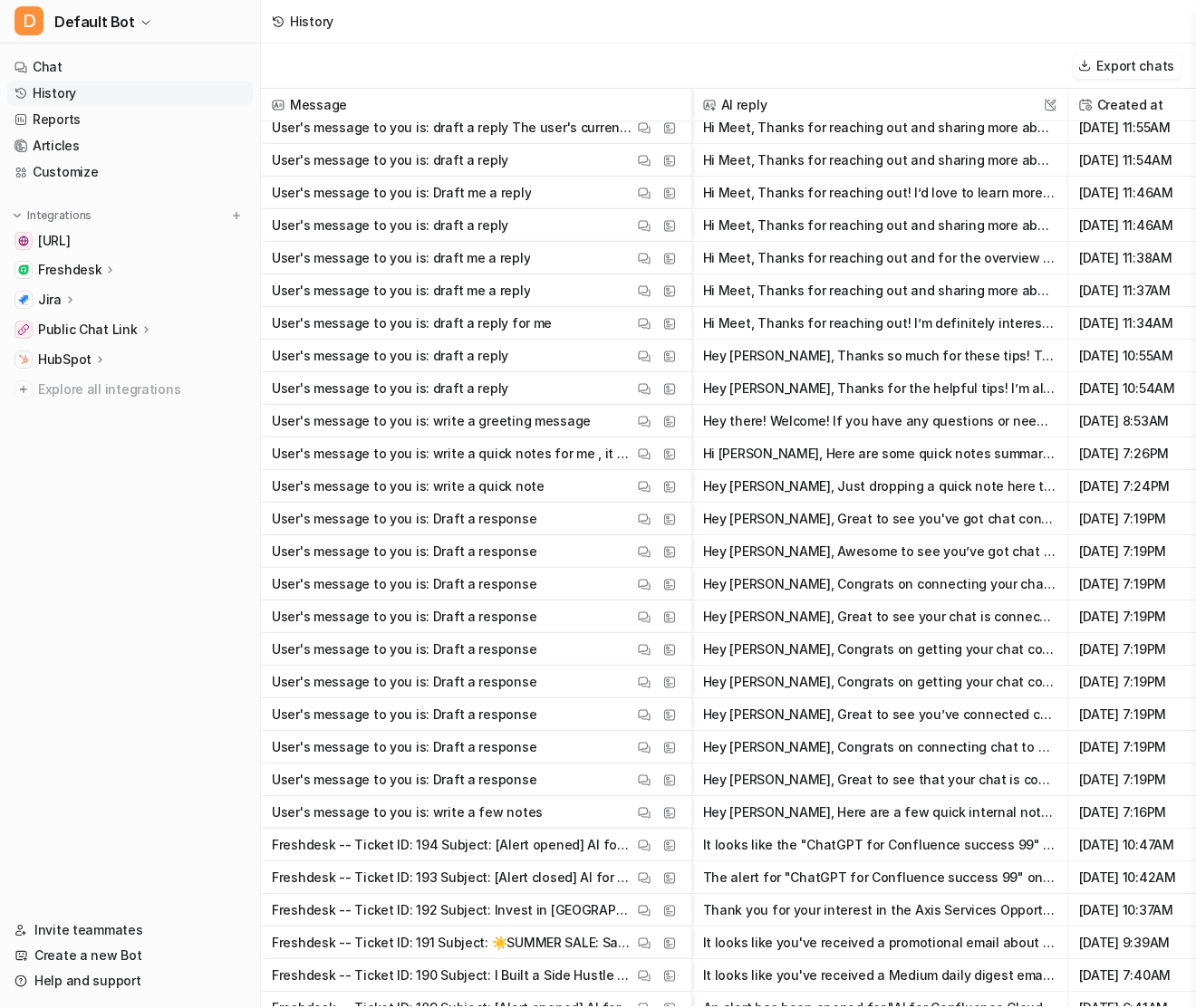
click at [668, 912] on img at bounding box center [670, 910] width 13 height 14
